Goal: Transaction & Acquisition: Purchase product/service

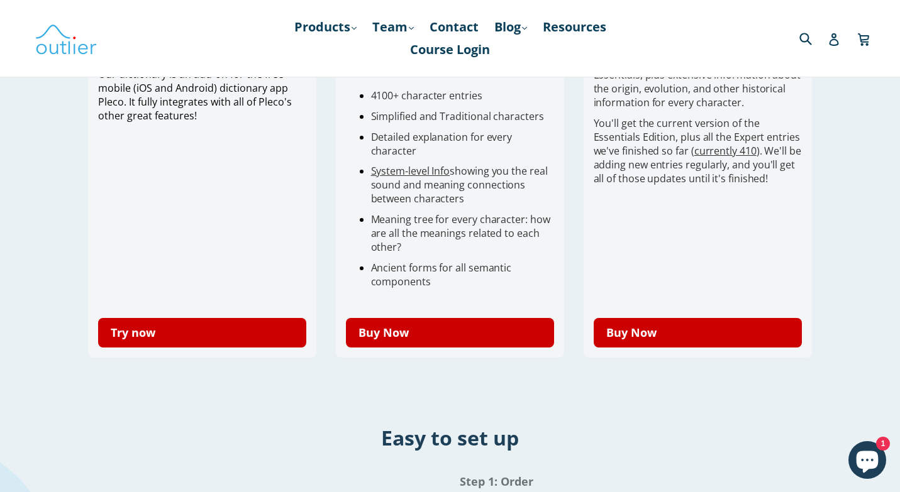
scroll to position [430, 0]
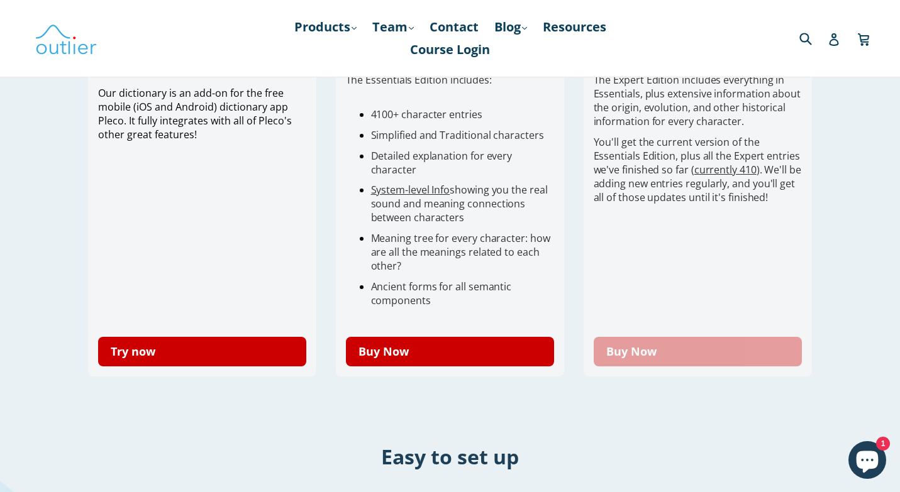
click at [613, 337] on link "Buy Now" at bounding box center [698, 352] width 209 height 30
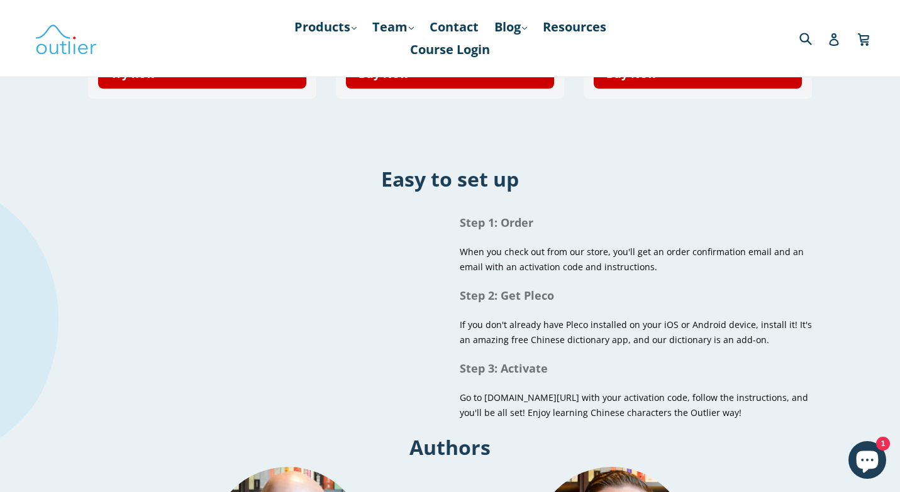
scroll to position [741, 0]
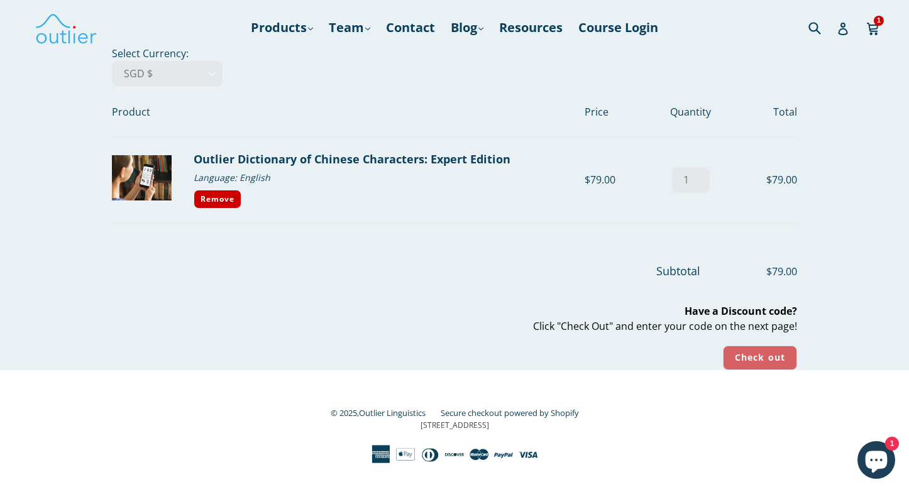
click at [771, 353] on input "Check out" at bounding box center [760, 358] width 74 height 25
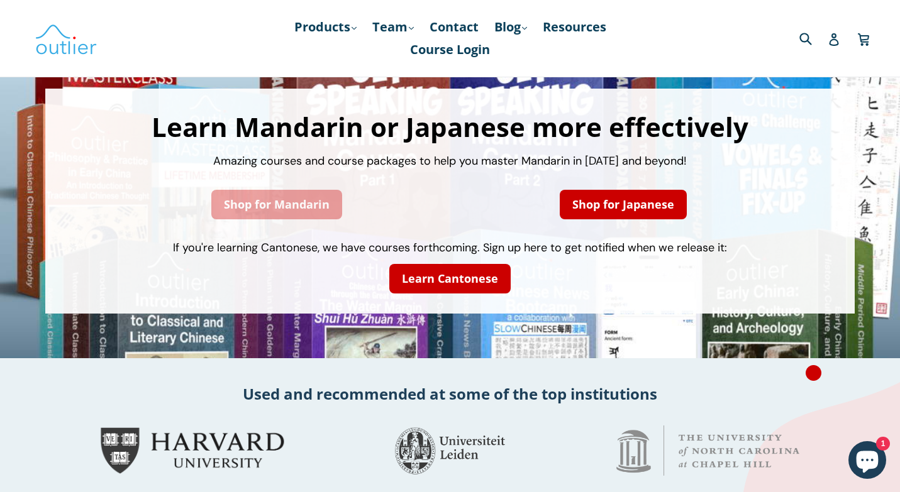
scroll to position [64, 0]
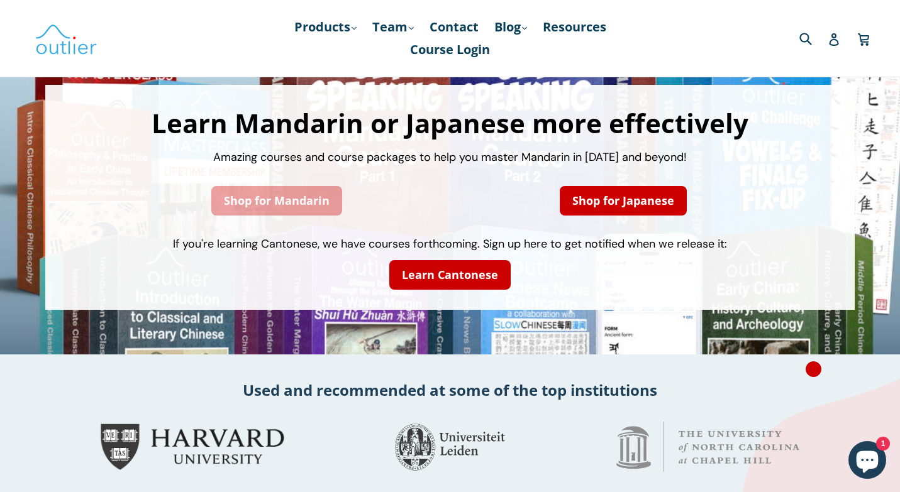
click at [294, 186] on link "Shop for Mandarin" at bounding box center [276, 201] width 131 height 30
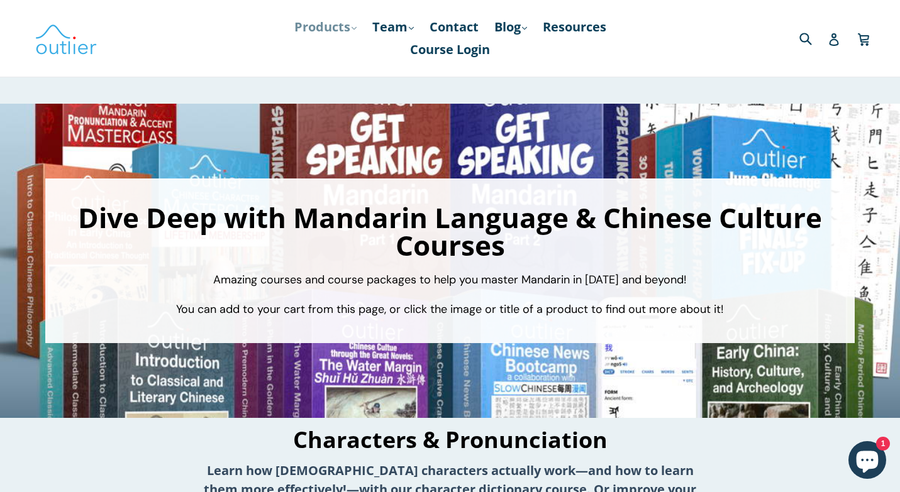
click at [321, 30] on link "Products .cls-1{fill:#231f20} expand" at bounding box center [325, 27] width 75 height 23
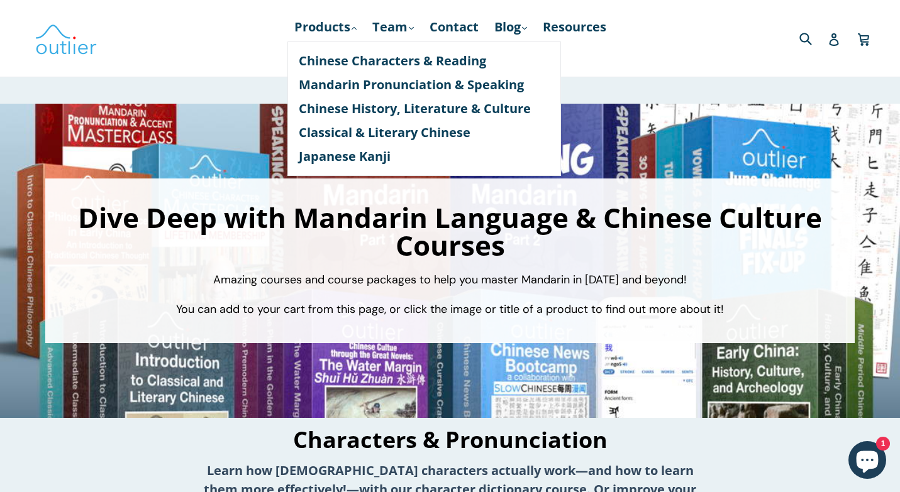
click at [683, 72] on div "Submit Search Log in Cart Cart expand/collapse" at bounding box center [761, 38] width 207 height 77
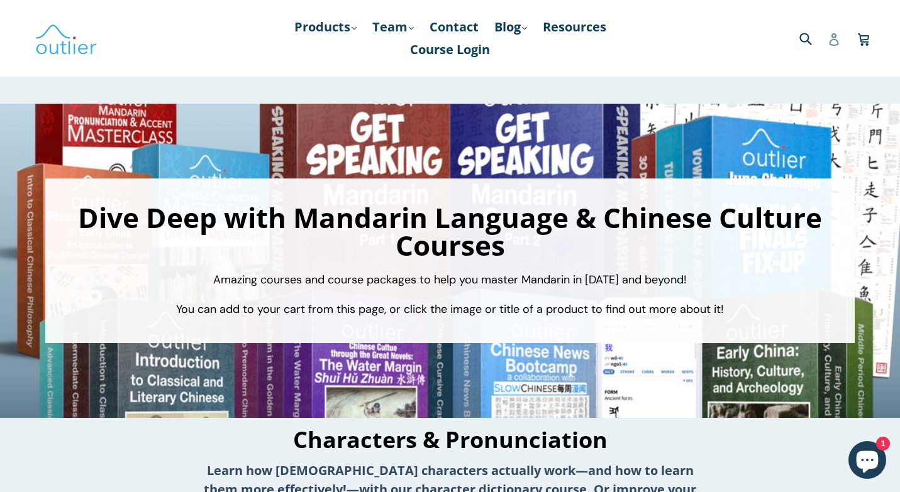
click at [838, 33] on icon at bounding box center [833, 39] width 13 height 13
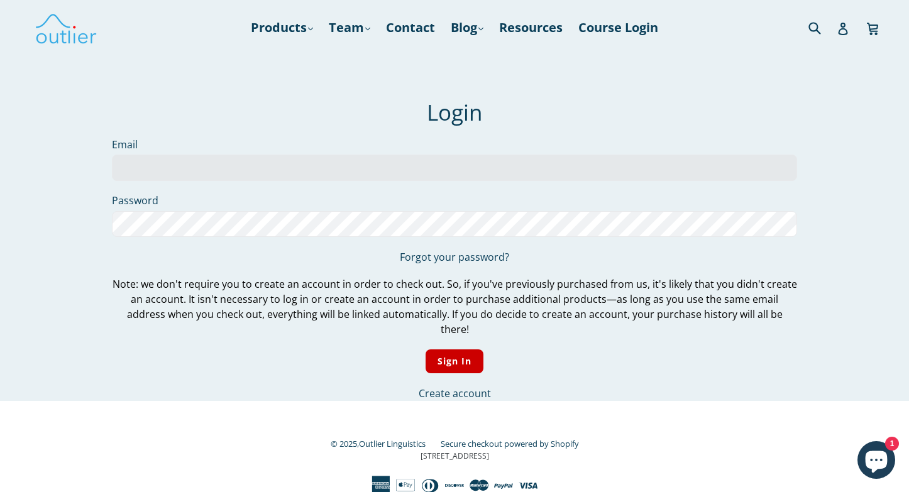
click at [433, 167] on input "Email" at bounding box center [454, 168] width 685 height 26
click at [546, 168] on input "Email" at bounding box center [454, 168] width 685 height 26
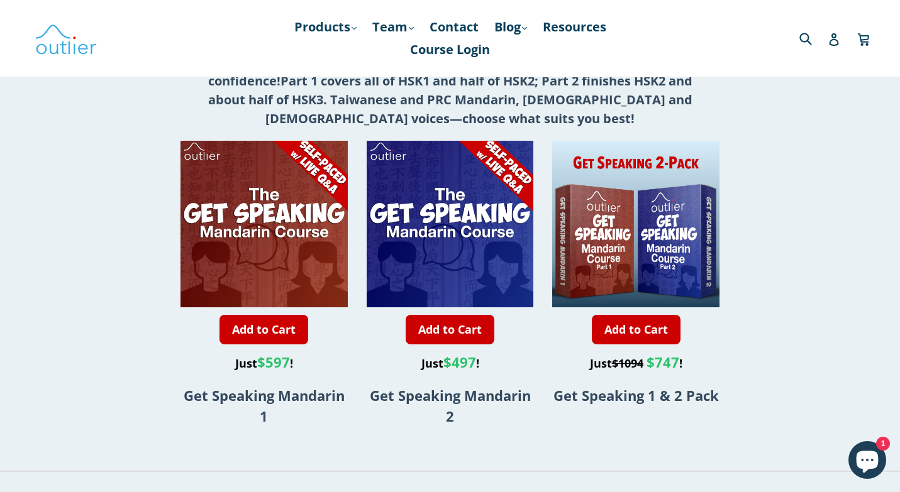
scroll to position [965, 0]
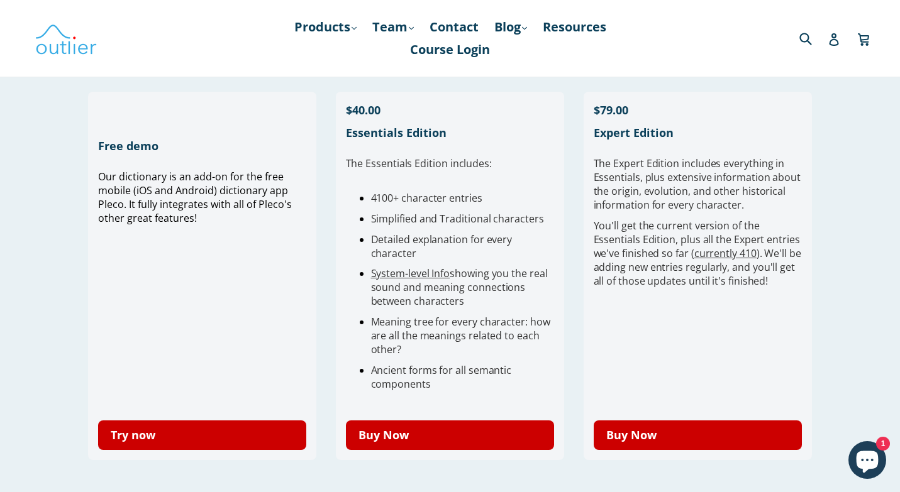
scroll to position [336, 0]
